Goal: Find specific page/section: Find specific page/section

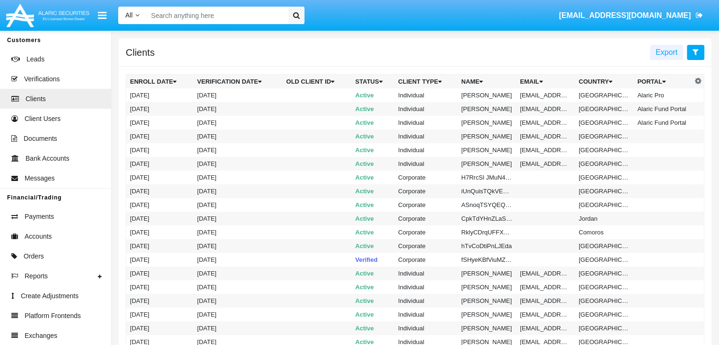
click at [696, 53] on icon at bounding box center [696, 52] width 6 height 8
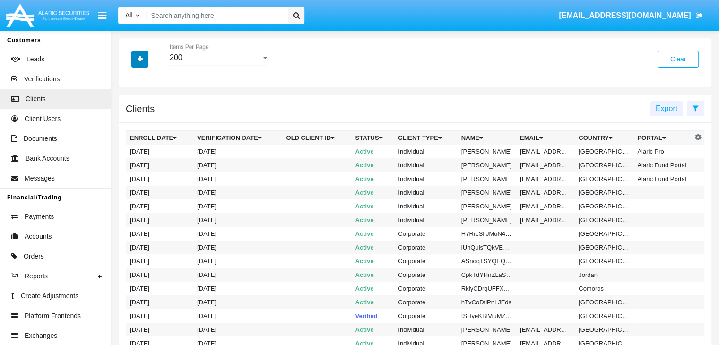
click at [140, 60] on icon "button" at bounding box center [140, 59] width 5 height 7
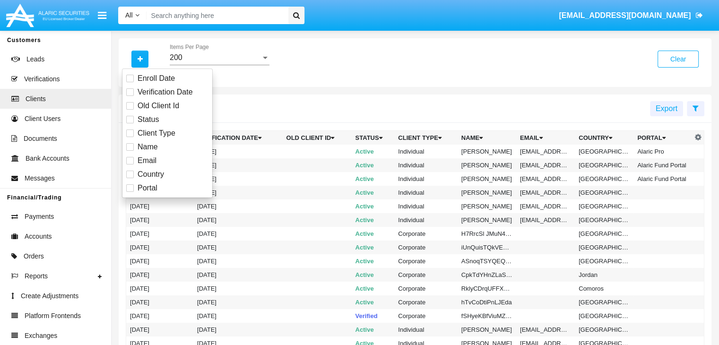
click at [146, 160] on span "Email" at bounding box center [147, 160] width 19 height 11
click at [130, 165] on input "Email" at bounding box center [130, 165] width 0 height 0
checkbox input "true"
click at [140, 60] on icon "button" at bounding box center [140, 59] width 5 height 7
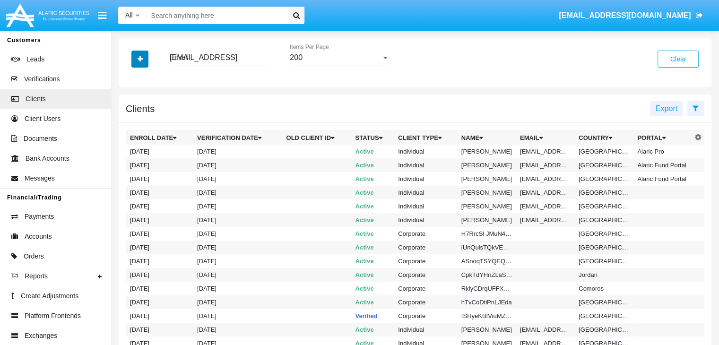
type input "[EMAIL_ADDRESS][DOMAIN_NAME]"
